Goal: Information Seeking & Learning: Learn about a topic

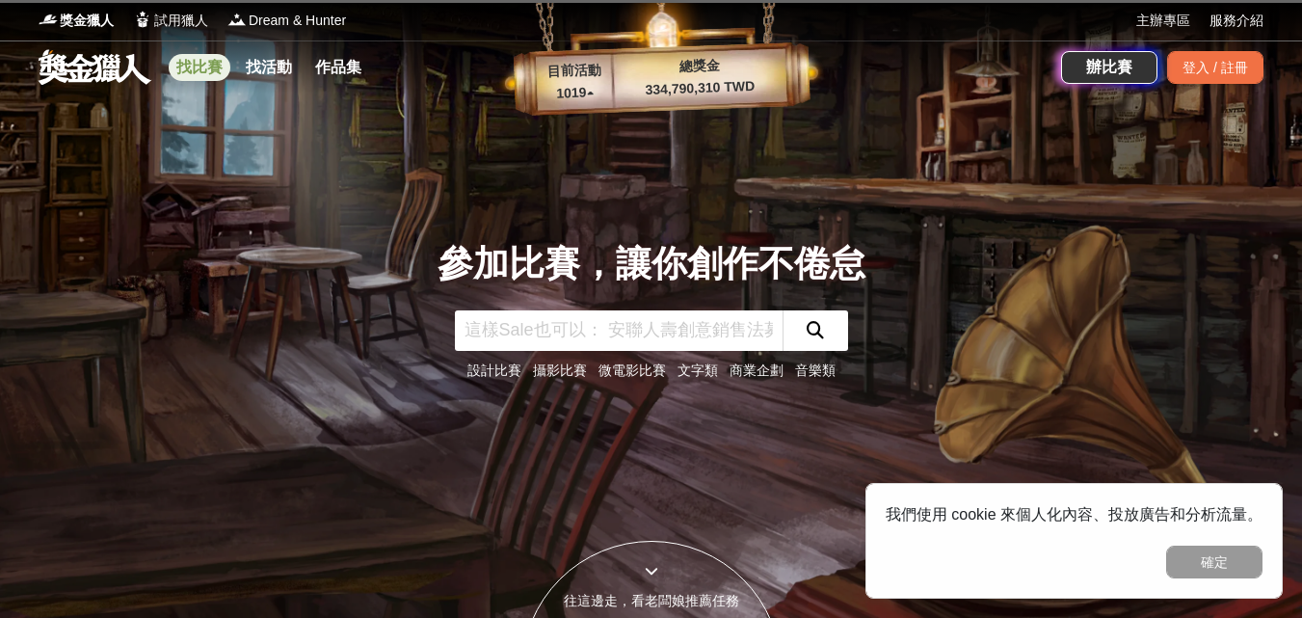
click at [212, 69] on link "找比賽" at bounding box center [200, 67] width 62 height 27
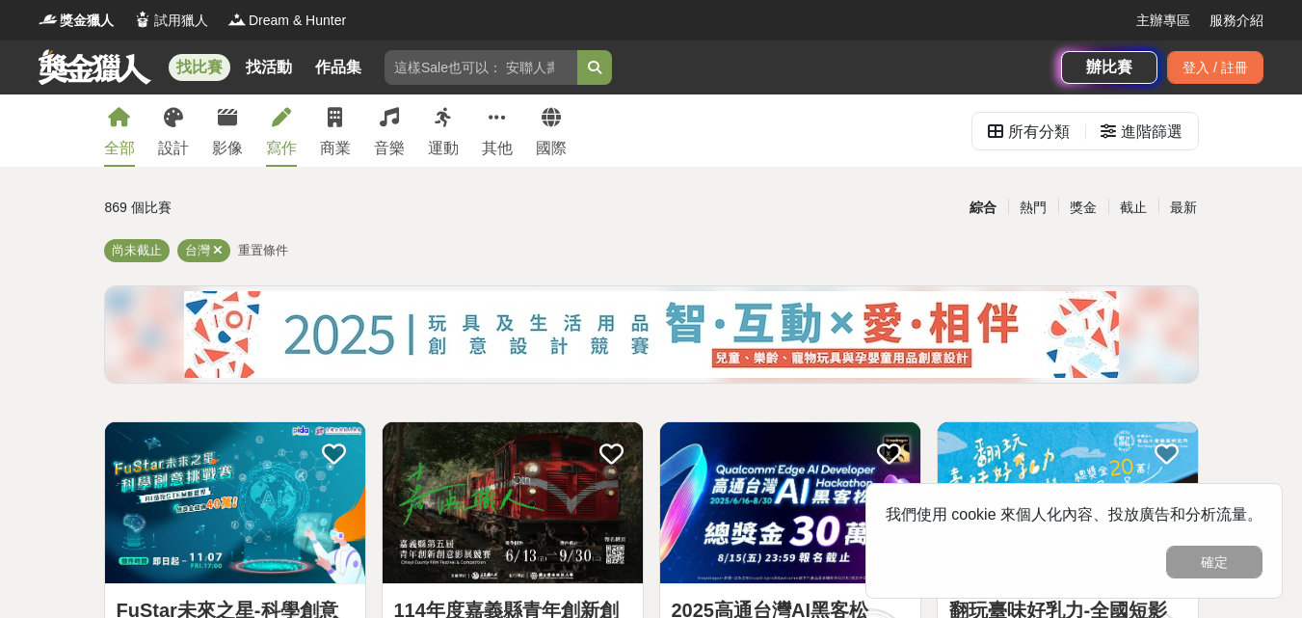
click at [278, 127] on link "寫作" at bounding box center [281, 130] width 31 height 72
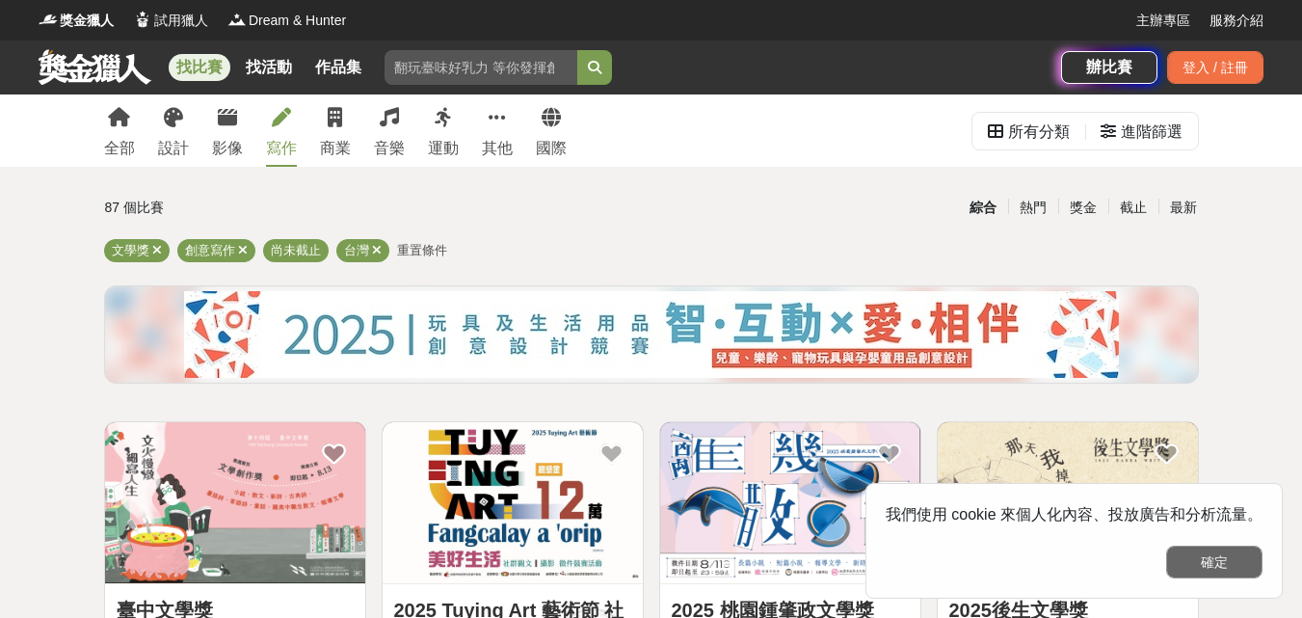
click at [1198, 563] on button "確定" at bounding box center [1214, 562] width 96 height 33
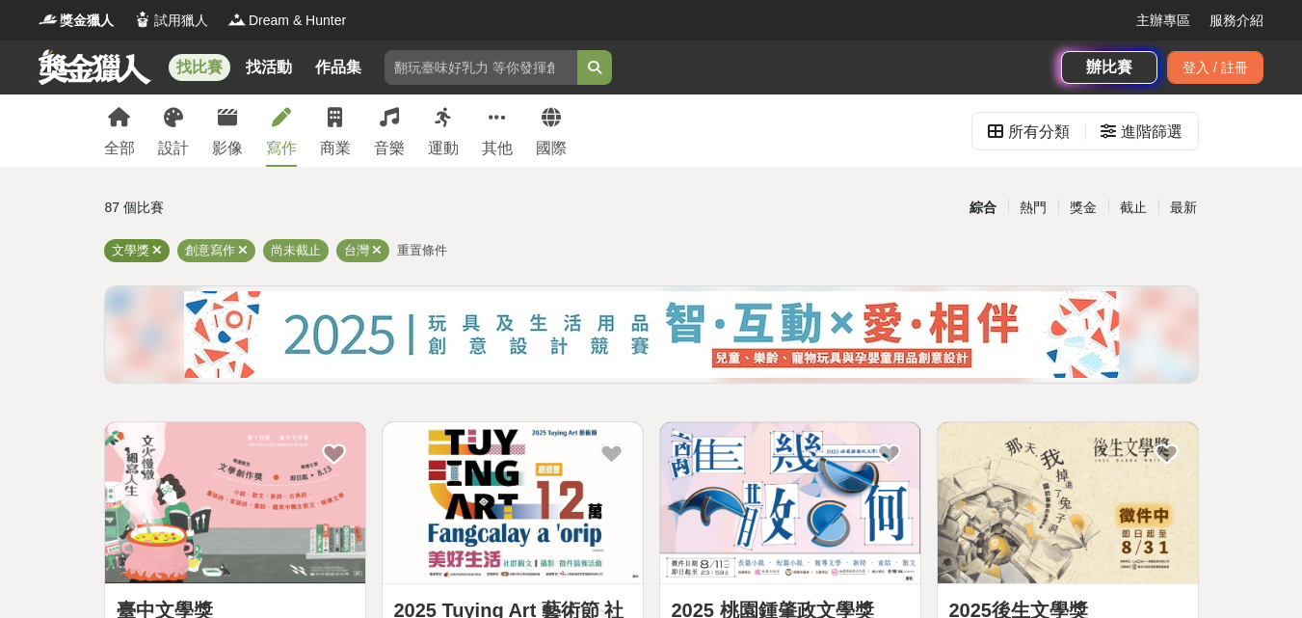
click at [155, 253] on icon at bounding box center [157, 250] width 10 height 13
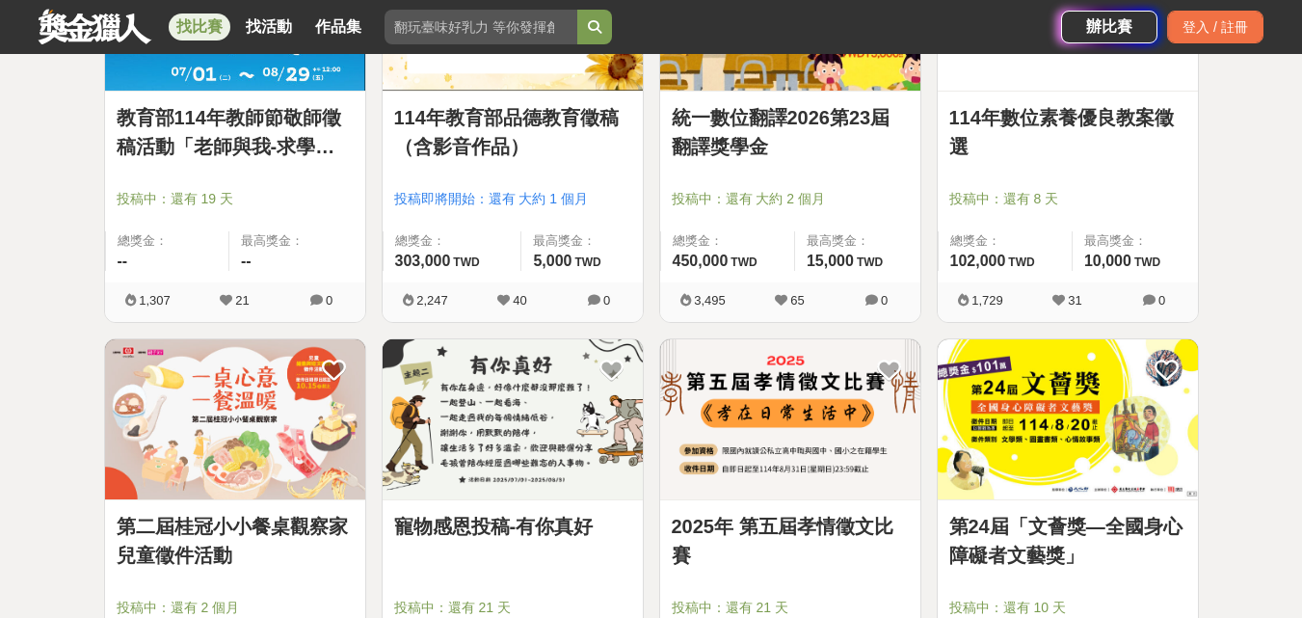
scroll to position [1767, 0]
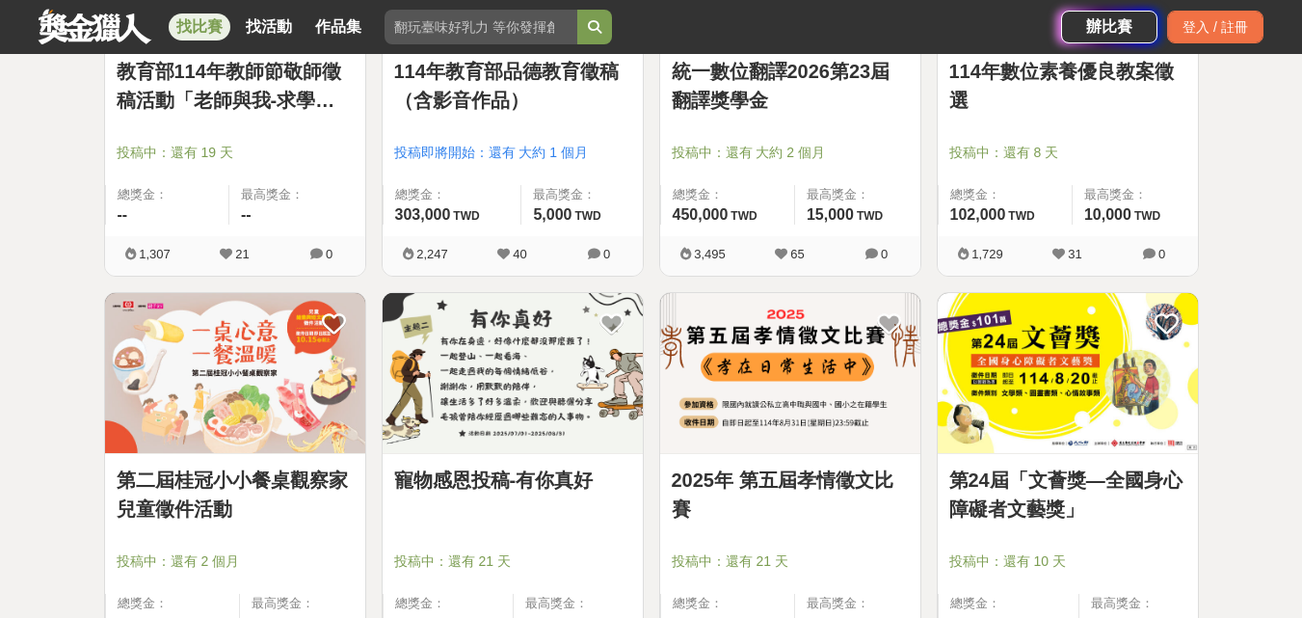
click at [526, 483] on link "寵物感恩投稿-有你真好" at bounding box center [512, 480] width 237 height 29
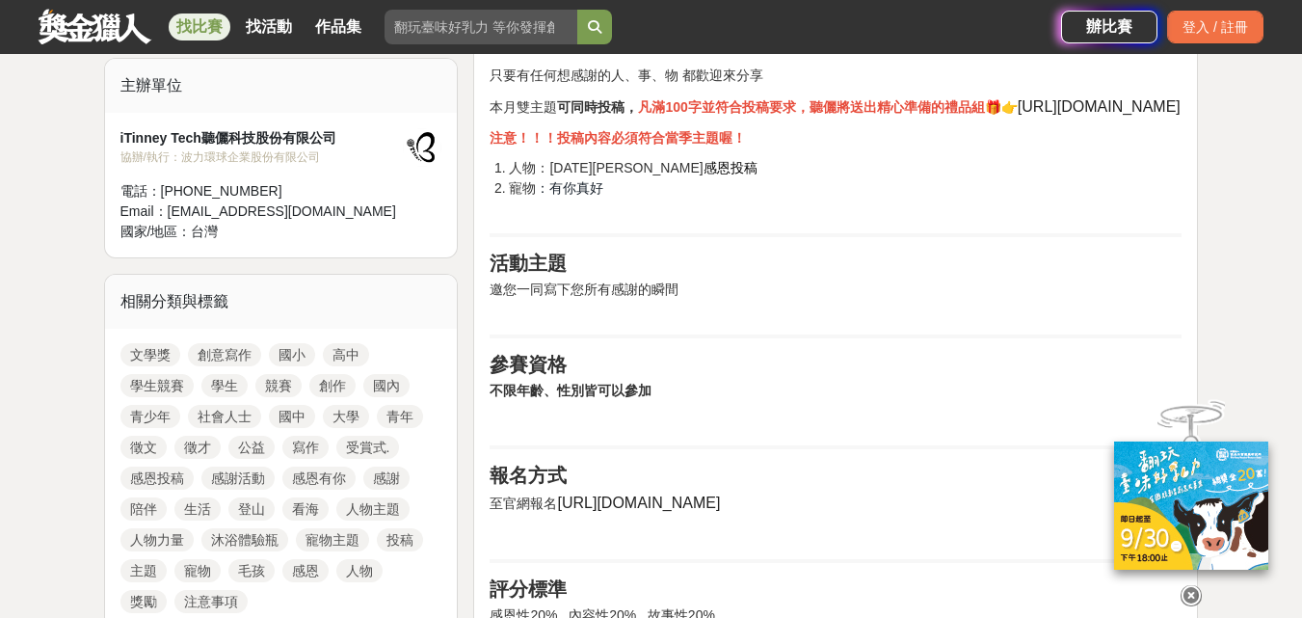
scroll to position [803, 0]
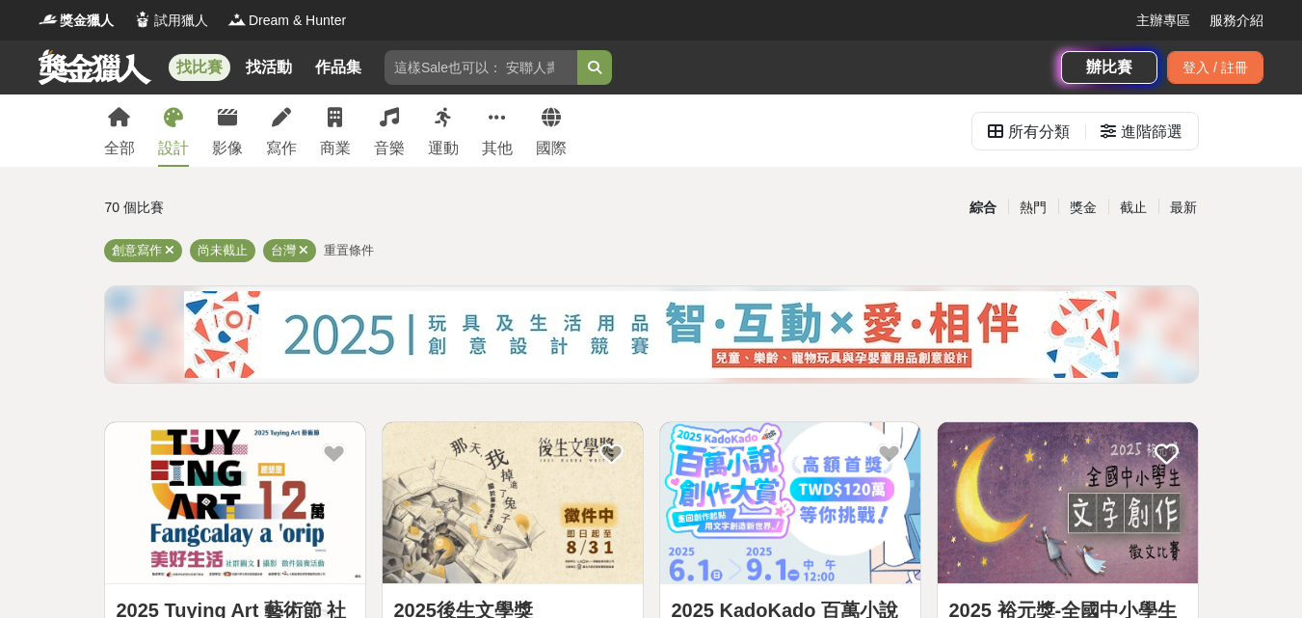
click at [172, 125] on icon at bounding box center [173, 117] width 19 height 19
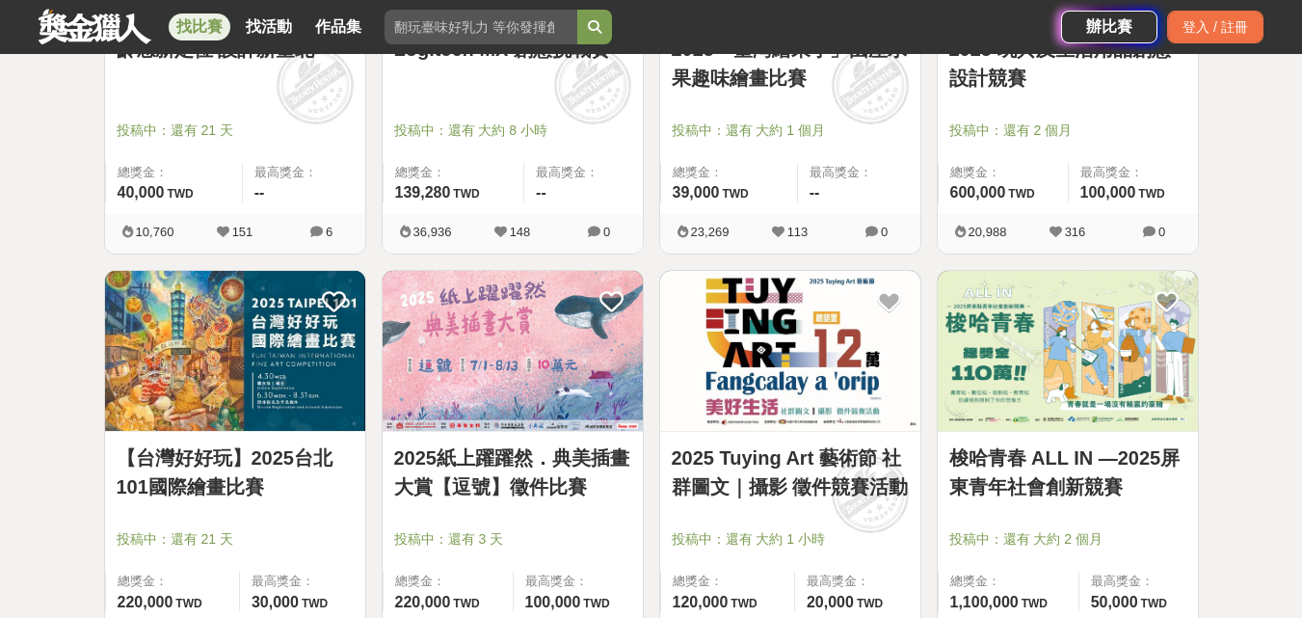
scroll to position [321, 0]
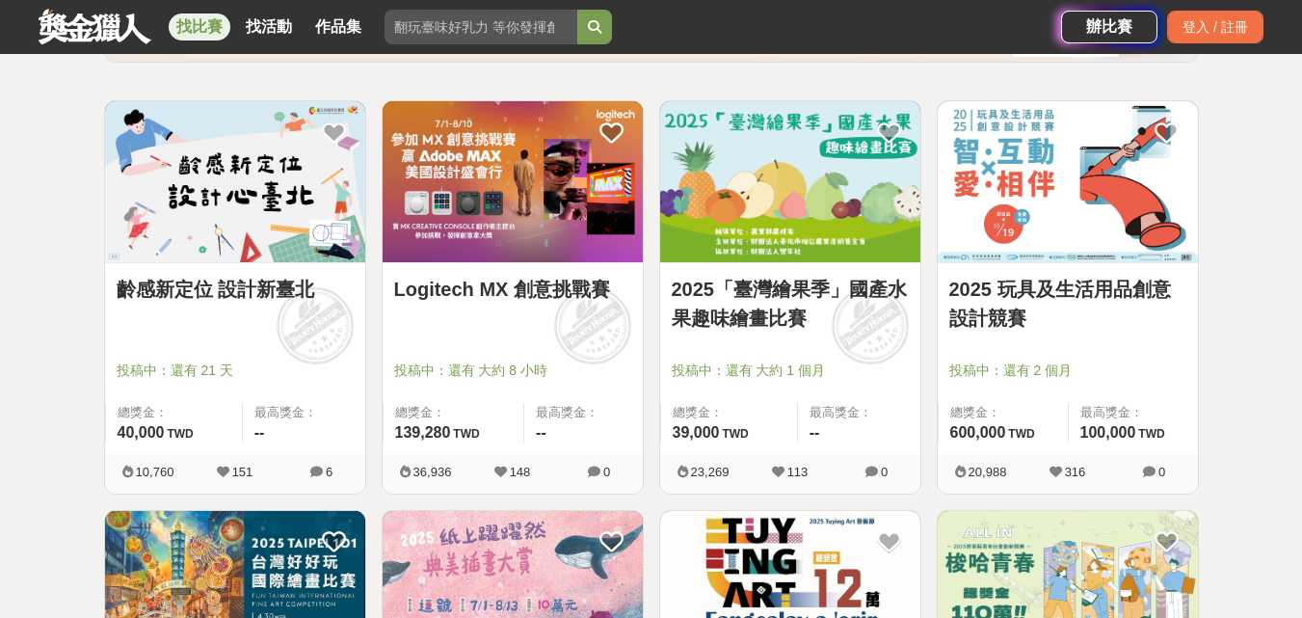
click at [863, 330] on link "2025「臺灣繪果季」國產水果趣味繪畫比賽" at bounding box center [790, 304] width 237 height 58
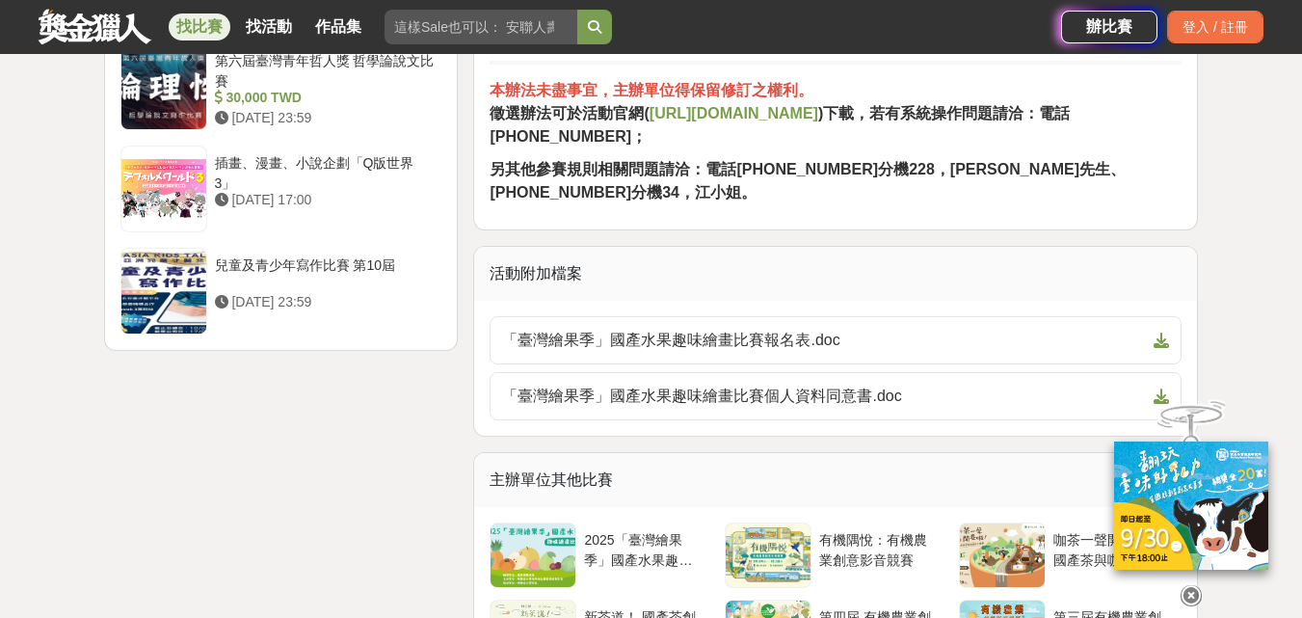
scroll to position [2892, 0]
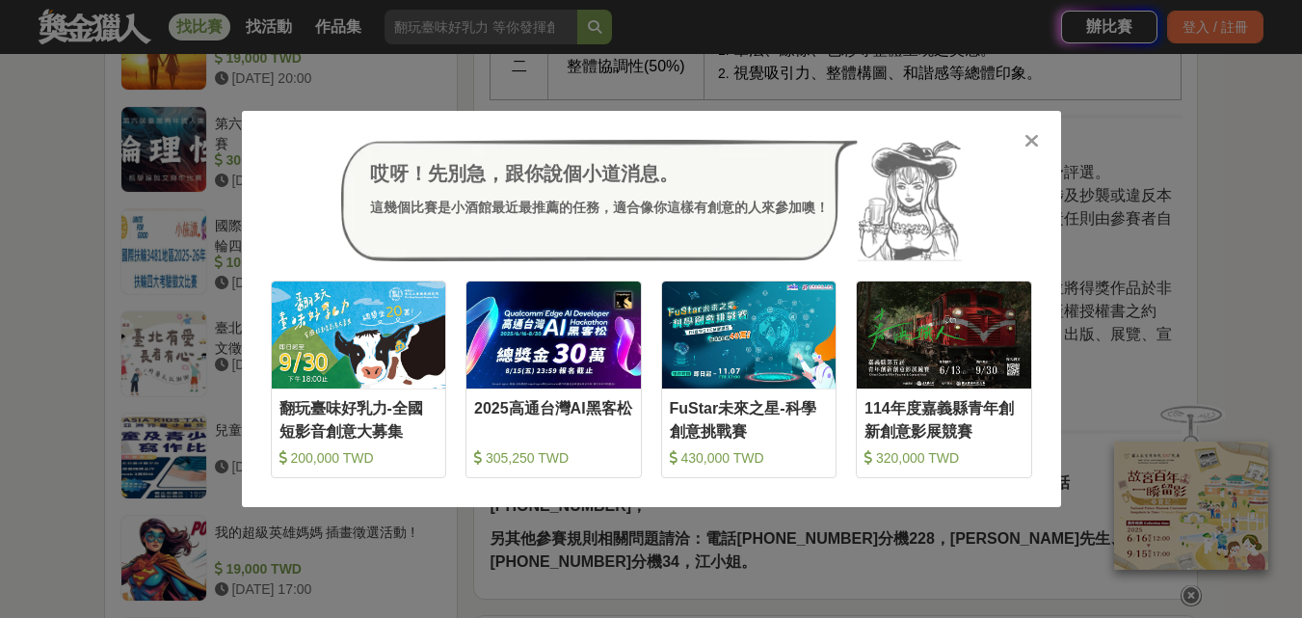
click at [1028, 136] on icon at bounding box center [1032, 140] width 14 height 19
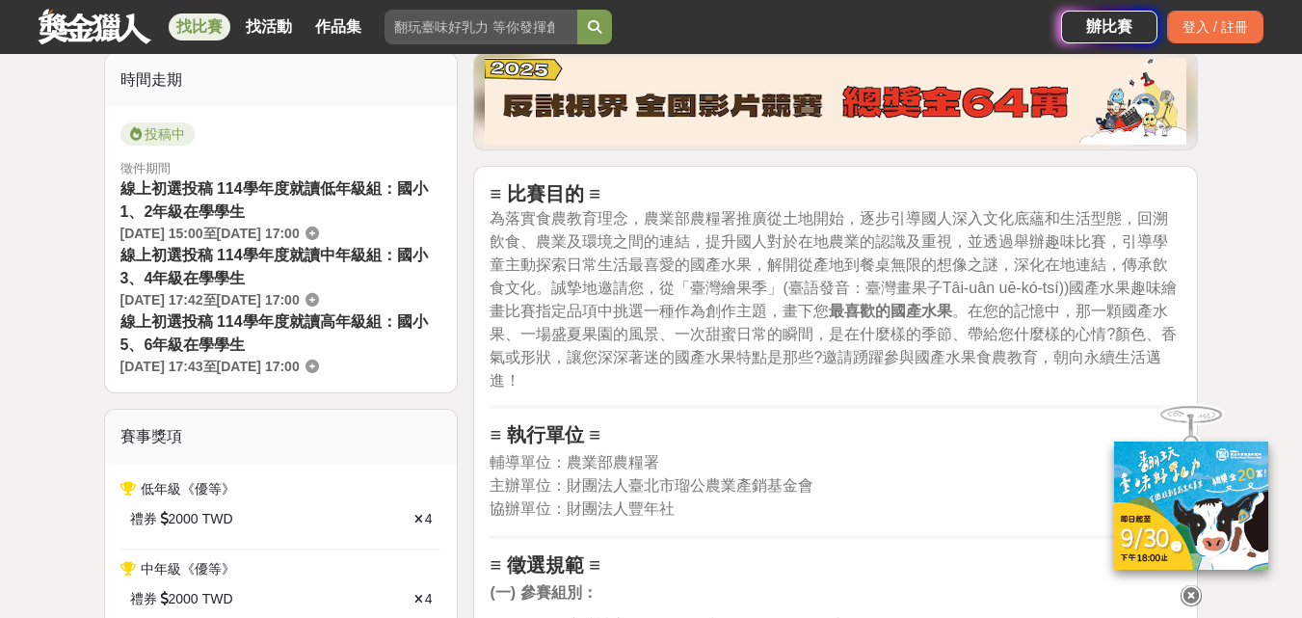
scroll to position [0, 0]
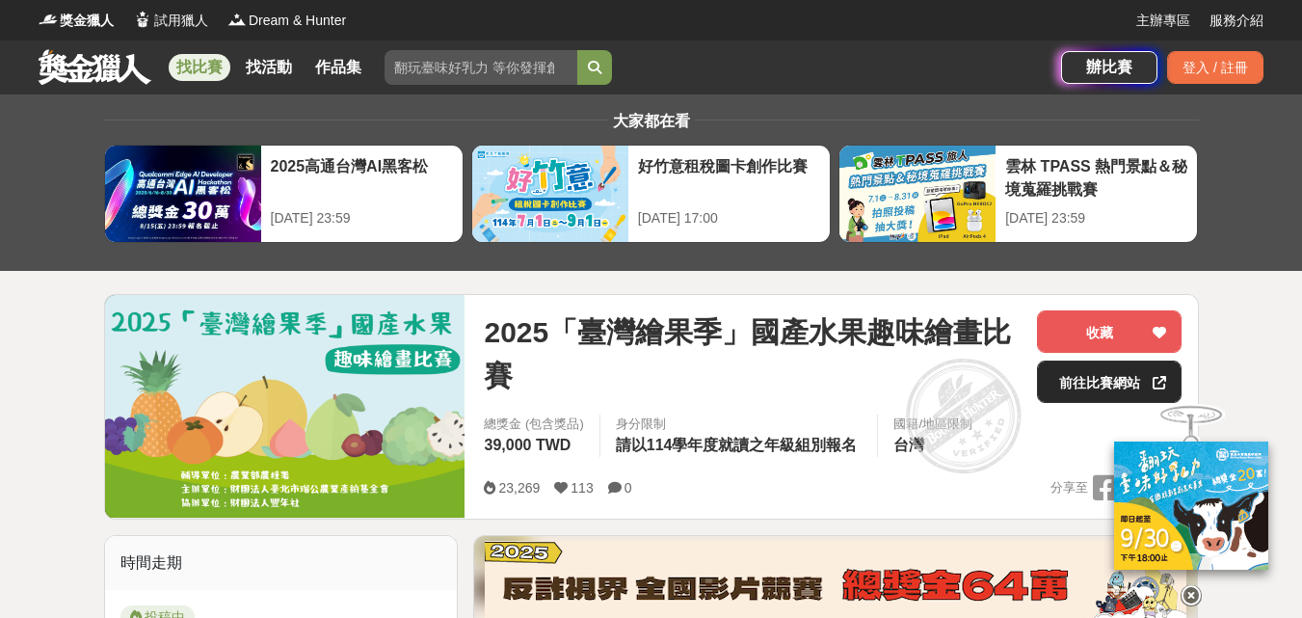
click at [1089, 387] on link "前往比賽網站" at bounding box center [1109, 381] width 145 height 42
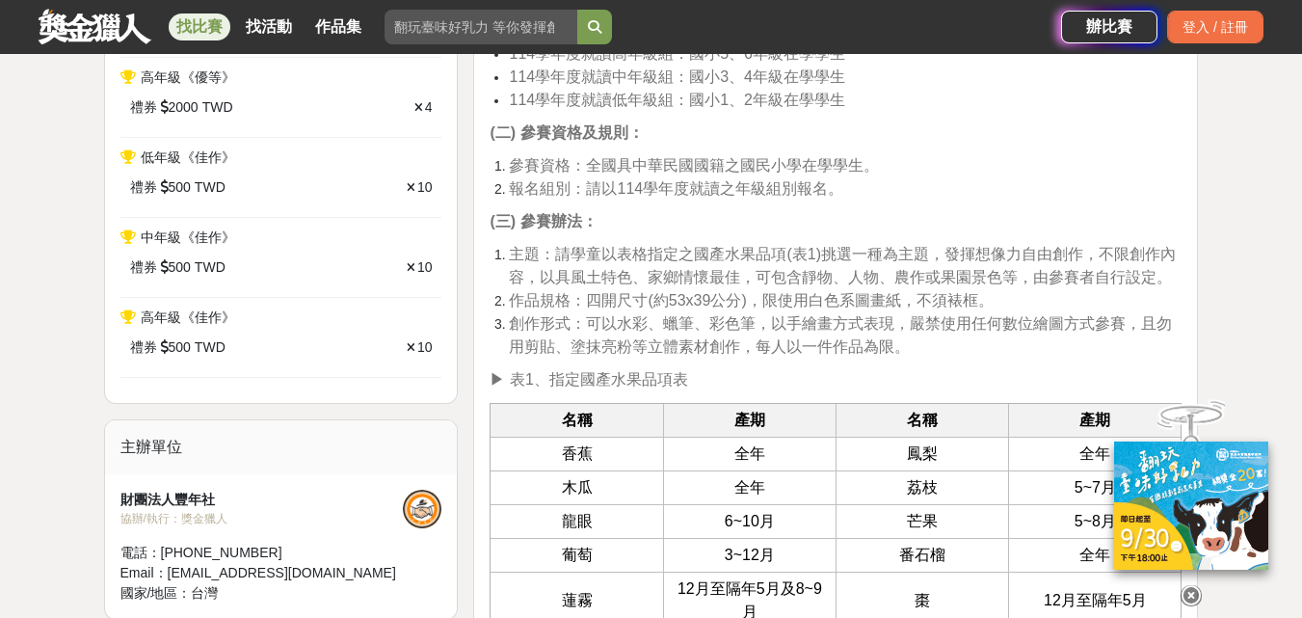
scroll to position [964, 0]
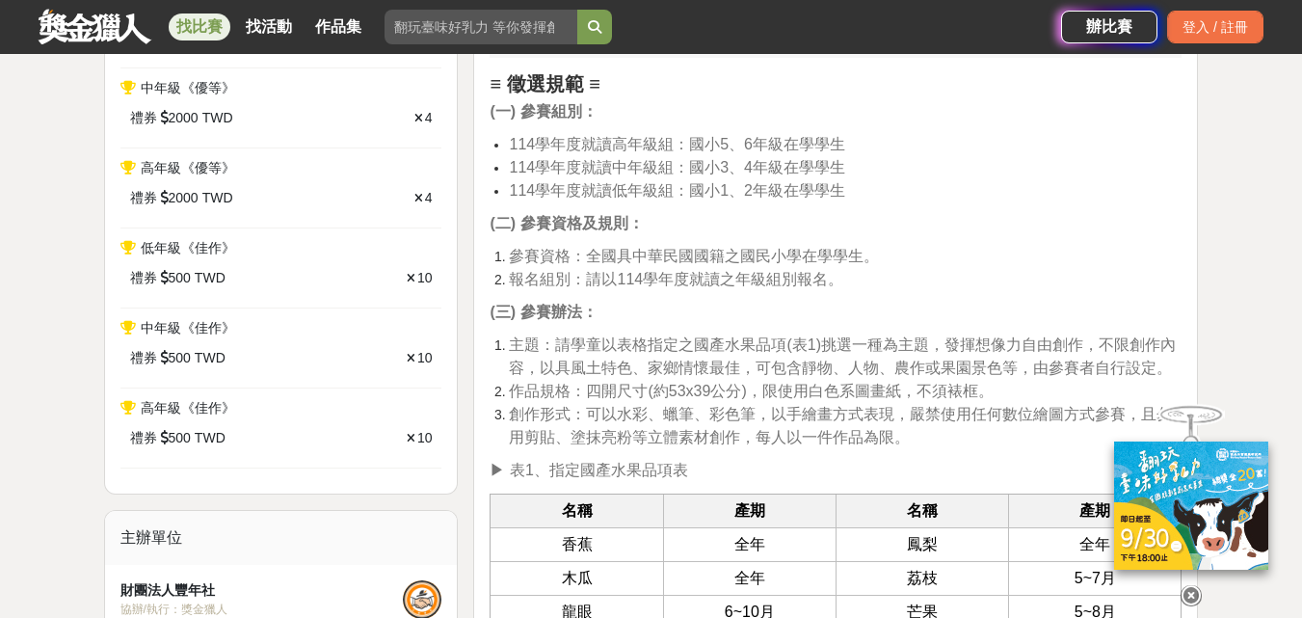
click at [825, 389] on span "作品規格：四開尺寸(約53x39公分)，限使用白色系圖畫紙，不須裱框。" at bounding box center [751, 391] width 484 height 16
click at [808, 391] on span "作品規格：四開尺寸(約53x39公分)，限使用白色系圖畫紙，不須裱框。" at bounding box center [751, 391] width 484 height 16
click at [780, 393] on span "作品規格：四開尺寸(約53x39公分)，限使用白色系圖畫紙，不須裱框。" at bounding box center [751, 391] width 484 height 16
drag, startPoint x: 805, startPoint y: 393, endPoint x: 886, endPoint y: 400, distance: 81.2
click at [885, 399] on span "作品規格：四開尺寸(約53x39公分)，限使用白色系圖畫紙，不須裱框。" at bounding box center [751, 391] width 484 height 16
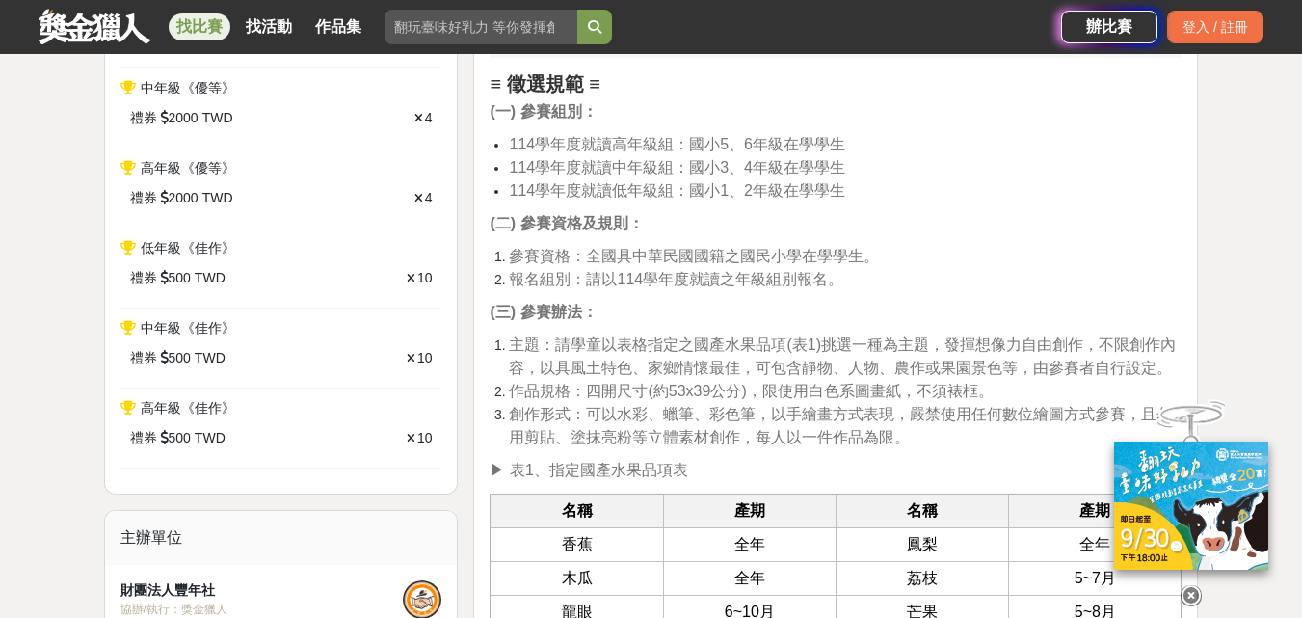
click at [879, 406] on span "創作形式：可以水彩、蠟筆、彩色筆，以手繪畫方式表現，嚴禁使用任何數位繪圖方式參賽，且勿用剪貼、塗抹亮粉等立體素材創作，每人以一件作品為限。" at bounding box center [840, 426] width 663 height 40
drag, startPoint x: 517, startPoint y: 381, endPoint x: 613, endPoint y: 394, distance: 97.3
click at [613, 394] on span "作品規格：四開尺寸(約53x39公分)，限使用白色系圖畫紙，不須裱框。" at bounding box center [751, 391] width 484 height 16
click at [578, 395] on span "作品規格：四開尺寸(約53x39公分)，限使用白色系圖畫紙，不須裱框。" at bounding box center [751, 391] width 484 height 16
drag, startPoint x: 523, startPoint y: 395, endPoint x: 667, endPoint y: 393, distance: 143.6
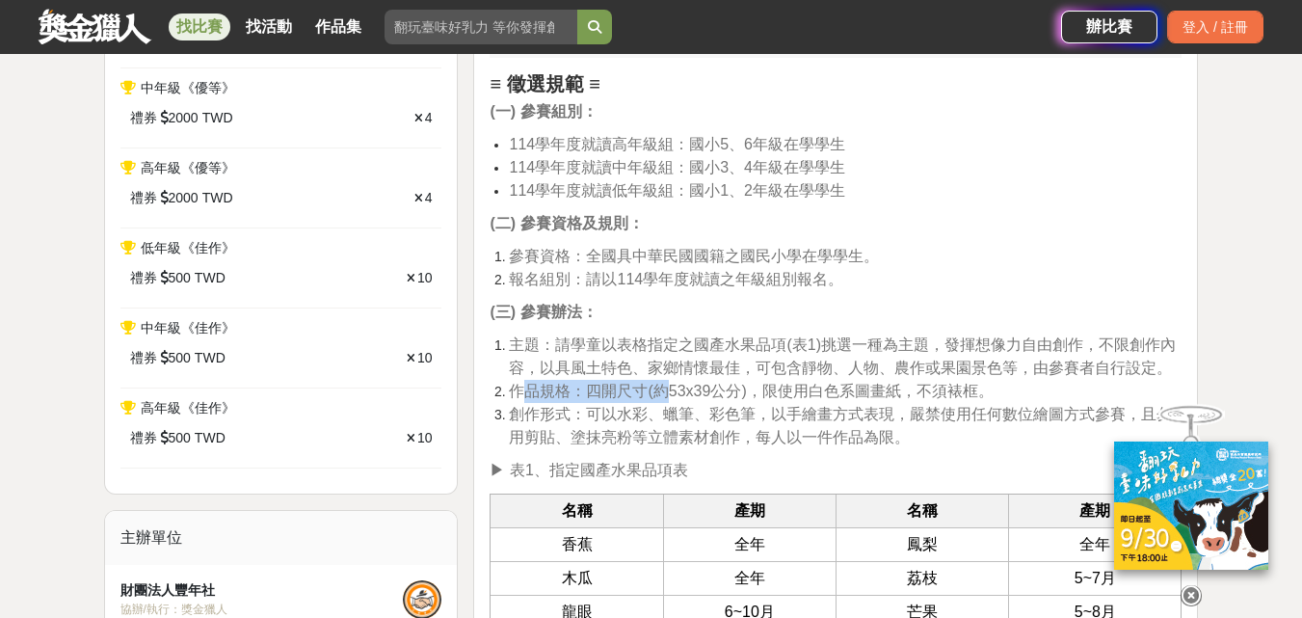
click at [667, 393] on span "作品規格：四開尺寸(約53x39公分)，限使用白色系圖畫紙，不須裱框。" at bounding box center [751, 391] width 484 height 16
click at [554, 383] on span "作品規格：四開尺寸(約53x39公分)，限使用白色系圖畫紙，不須裱框。" at bounding box center [751, 391] width 484 height 16
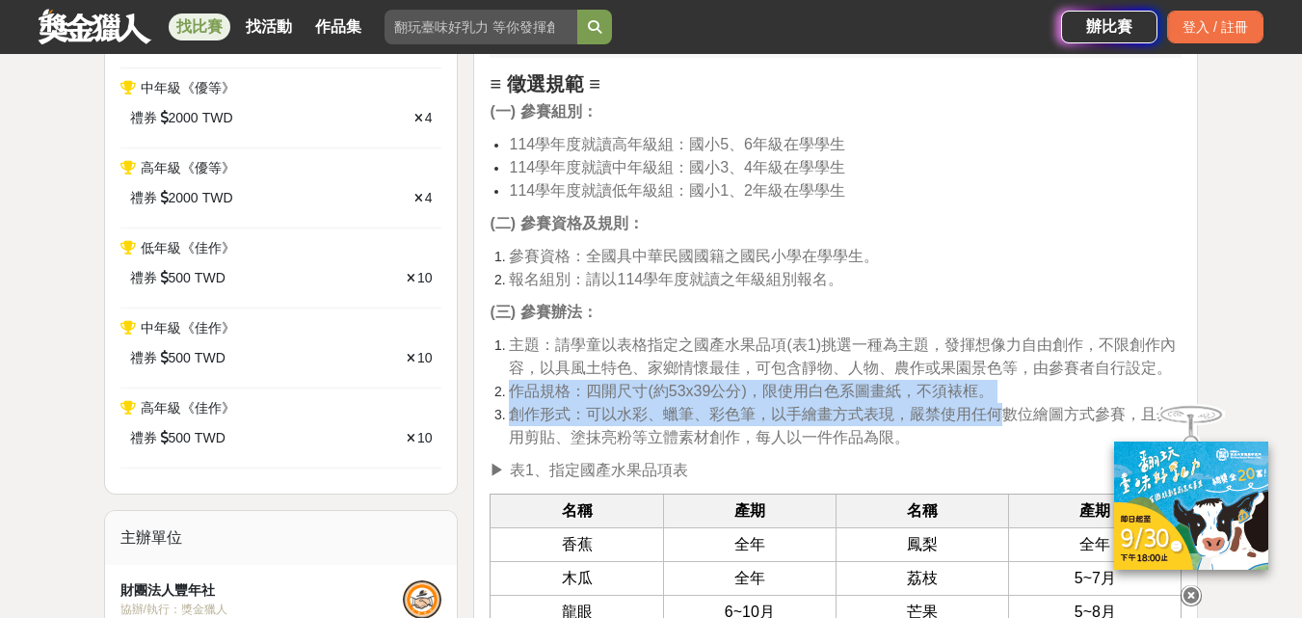
drag, startPoint x: 516, startPoint y: 395, endPoint x: 1003, endPoint y: 405, distance: 487.8
click at [1003, 405] on ol "主題：請學童以表格指定之國產水果品項(表1)挑選一種為主題，發揮想像力自由創作，不限創作內容，以具風土特色、家鄉情懷最佳，可包含靜物、人物、農作或果園景色等，…" at bounding box center [836, 391] width 692 height 116
click at [949, 411] on span "創作形式：可以水彩、蠟筆、彩色筆，以手繪畫方式表現，嚴禁使用任何數位繪圖方式參賽，且勿用剪貼、塗抹亮粉等立體素材創作，每人以一件作品為限。" at bounding box center [840, 426] width 663 height 40
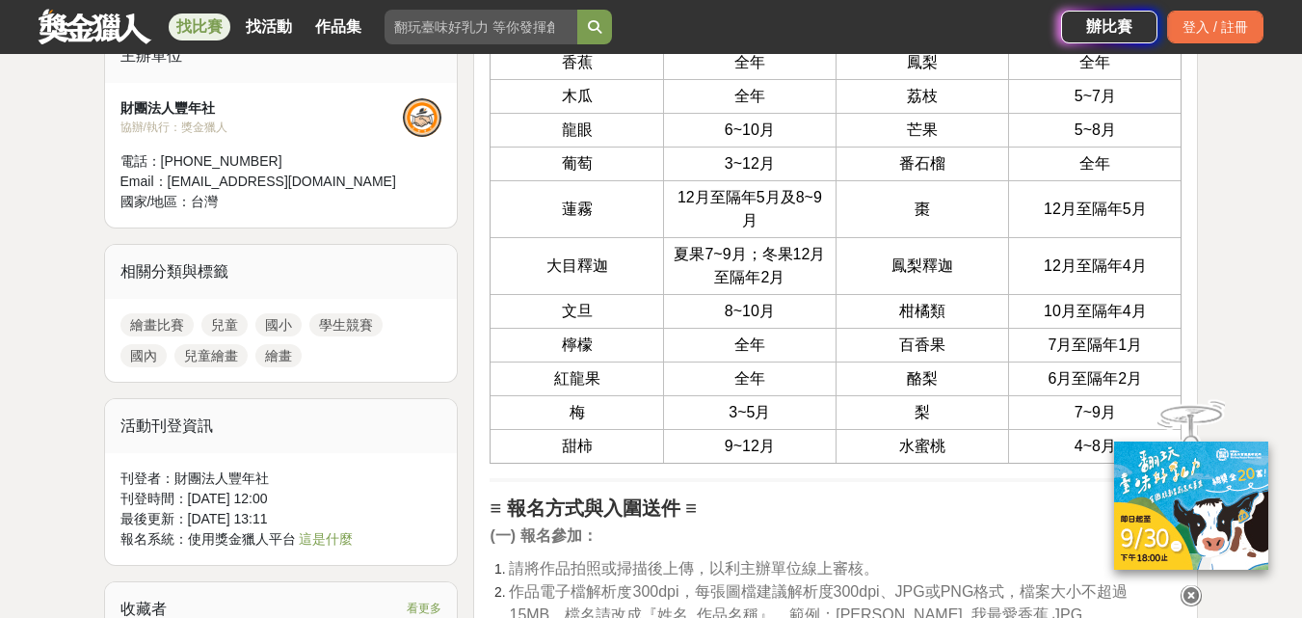
scroll to position [1285, 0]
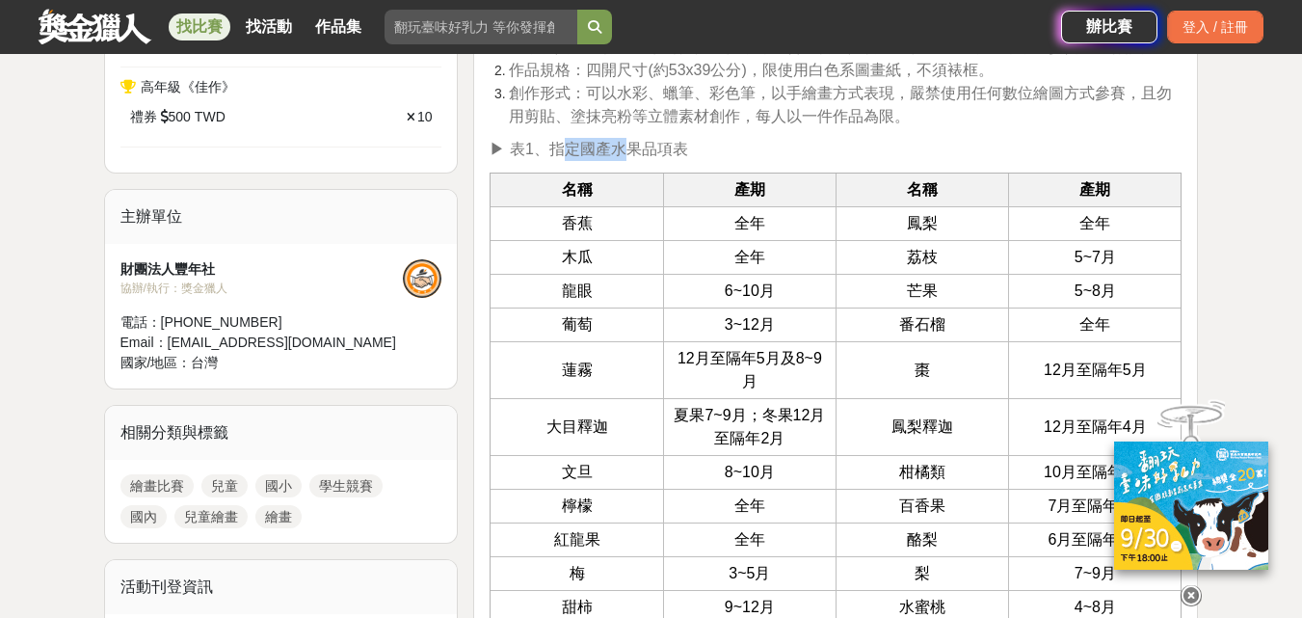
drag, startPoint x: 563, startPoint y: 152, endPoint x: 642, endPoint y: 152, distance: 79.0
click at [642, 152] on span "▶︎ 表1、指定國產水果品項表" at bounding box center [589, 149] width 198 height 16
click at [626, 152] on span "▶︎ 表1、指定國產水果品項表" at bounding box center [589, 149] width 198 height 16
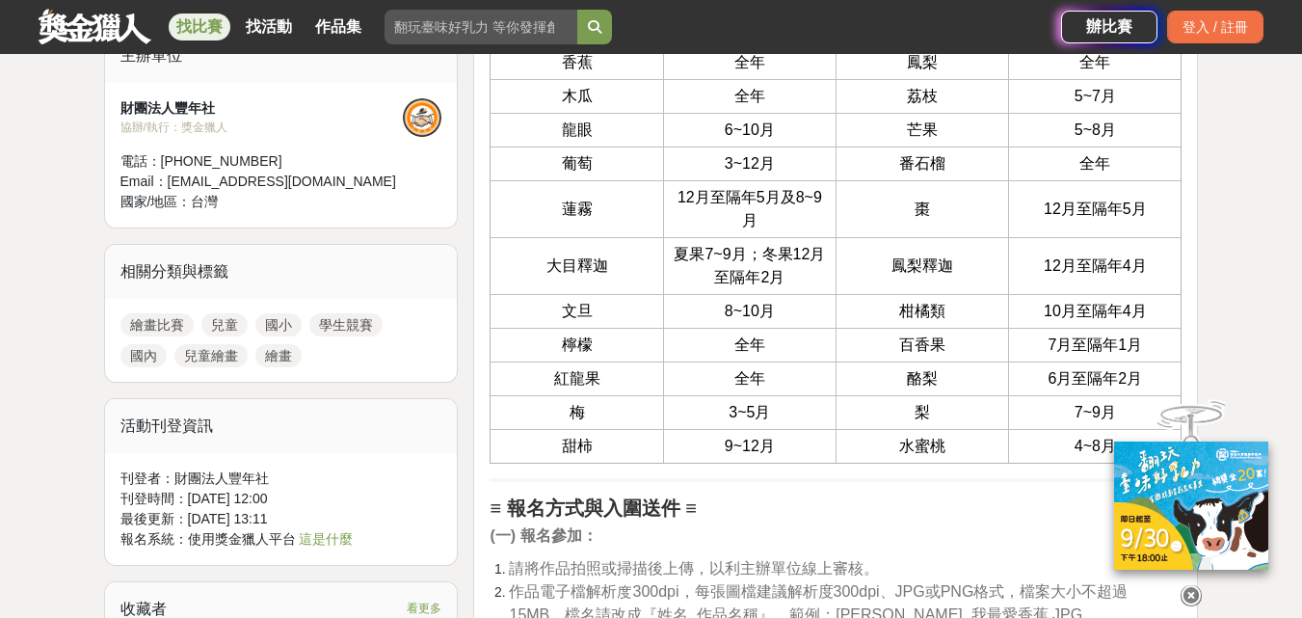
click at [1190, 585] on icon at bounding box center [1191, 595] width 21 height 21
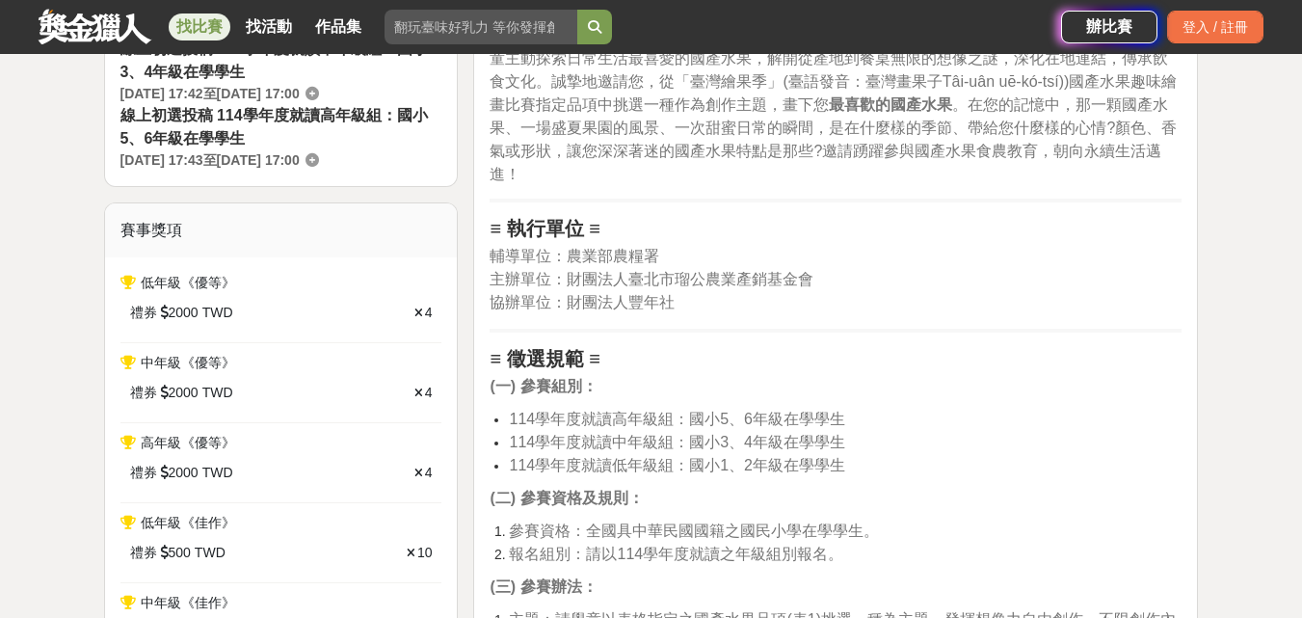
scroll to position [643, 0]
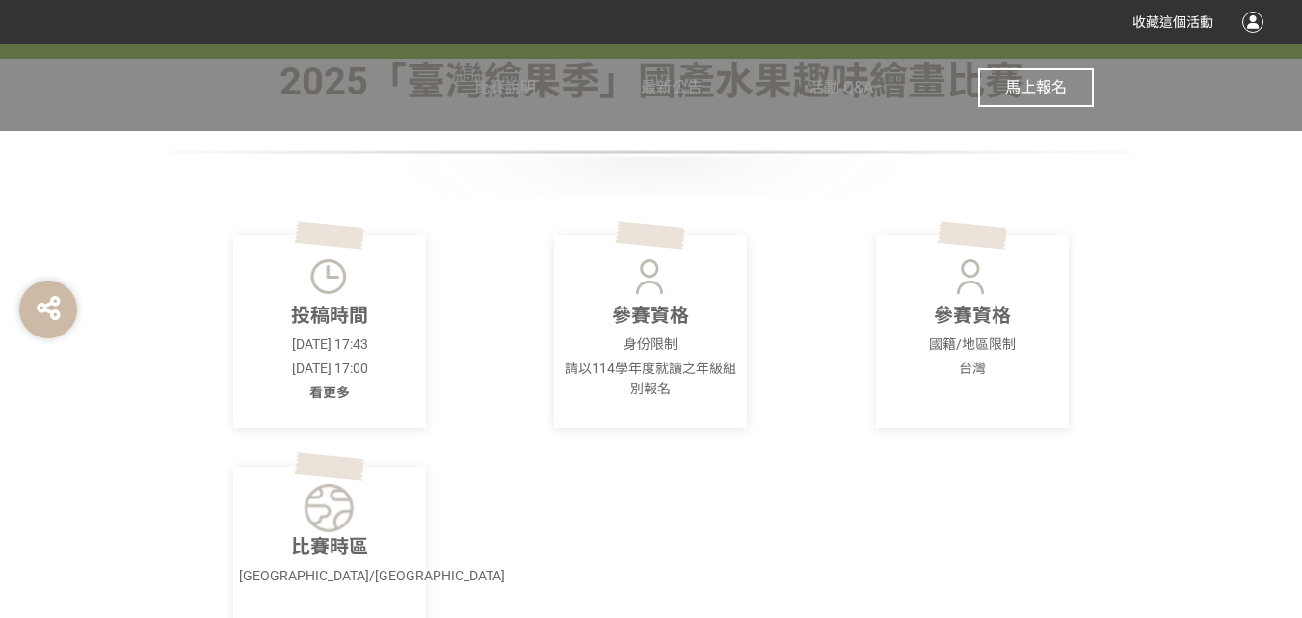
scroll to position [482, 0]
